Goal: Find specific fact: Locate a discrete piece of known information

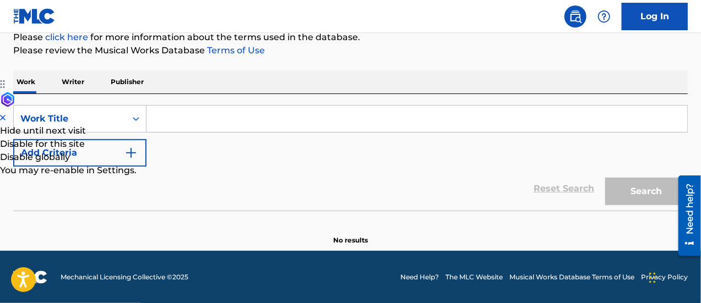
click at [369, 115] on input "Search Form" at bounding box center [416, 119] width 541 height 26
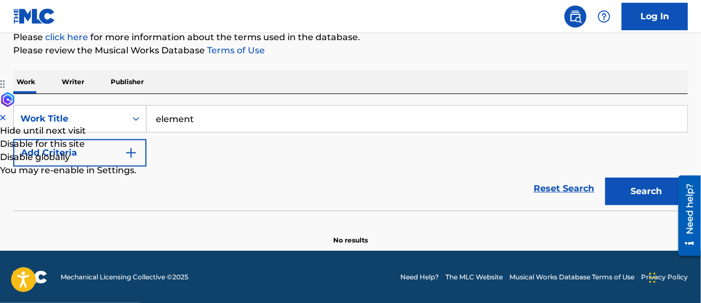
type input "element"
click at [605, 178] on button "Search" at bounding box center [646, 192] width 83 height 28
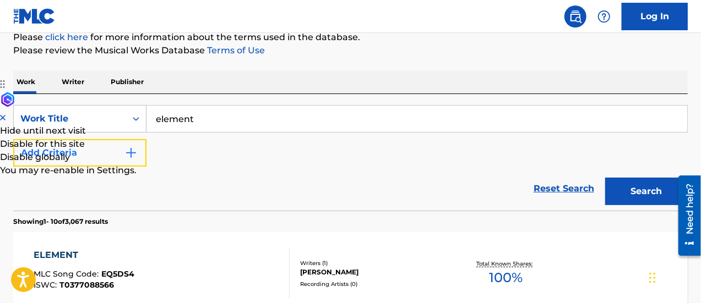
click at [130, 160] on button "Add Criteria" at bounding box center [79, 153] width 133 height 28
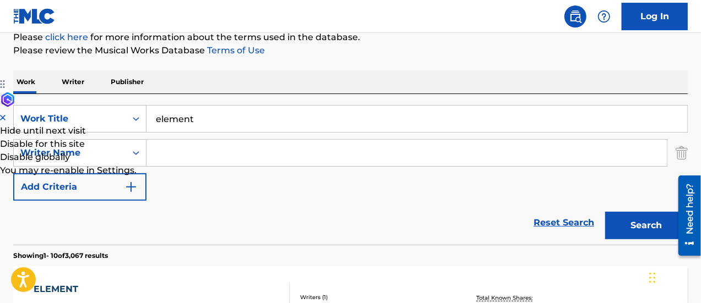
click at [188, 153] on input "Search Form" at bounding box center [406, 153] width 520 height 26
type input "[PERSON_NAME]"
click at [605, 212] on button "Search" at bounding box center [646, 226] width 83 height 28
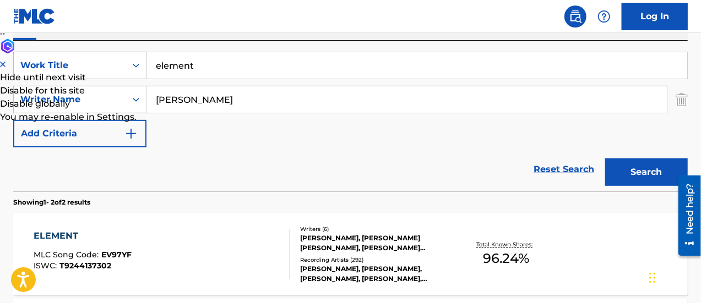
scroll to position [198, 0]
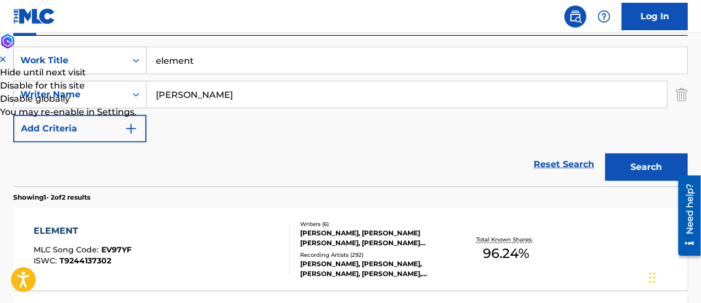
click at [294, 235] on div "Writers ( 6 ) [PERSON_NAME], [PERSON_NAME] [PERSON_NAME], [PERSON_NAME] [PERSON…" at bounding box center [370, 249] width 160 height 59
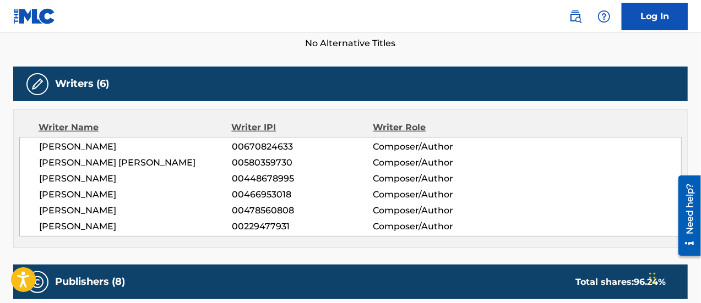
scroll to position [323, 0]
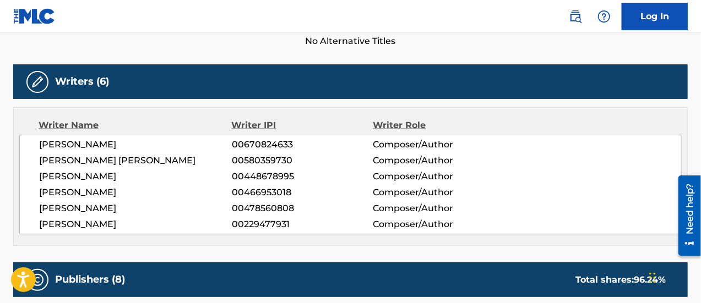
click at [361, 207] on span "00478560808" at bounding box center [303, 208] width 142 height 13
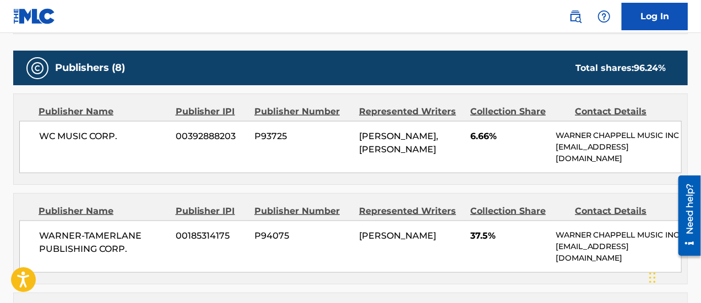
scroll to position [530, 0]
